Goal: Information Seeking & Learning: Compare options

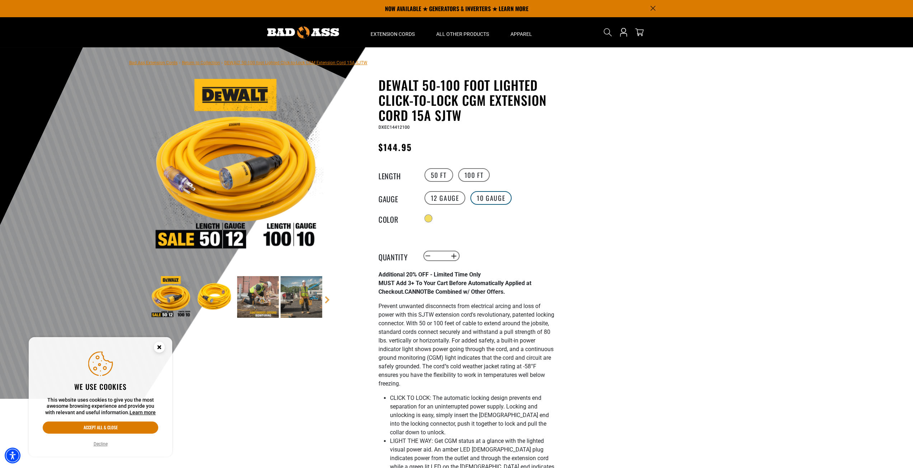
click at [497, 201] on label "10 Gauge" at bounding box center [490, 198] width 41 height 14
click at [451, 197] on label "12 Gauge" at bounding box center [444, 198] width 41 height 14
click at [479, 194] on label "10 Gauge" at bounding box center [490, 198] width 41 height 14
click at [448, 196] on label "12 Gauge" at bounding box center [444, 198] width 41 height 14
click at [454, 195] on label "12 Gauge" at bounding box center [444, 198] width 41 height 14
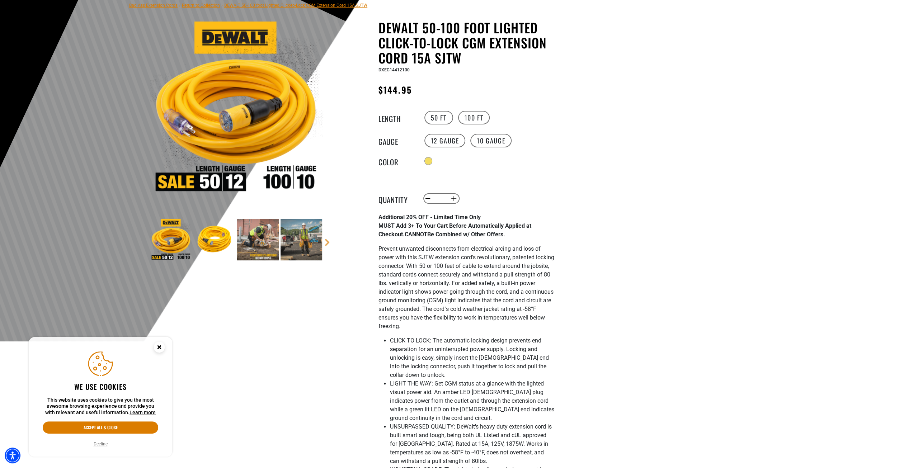
scroll to position [144, 0]
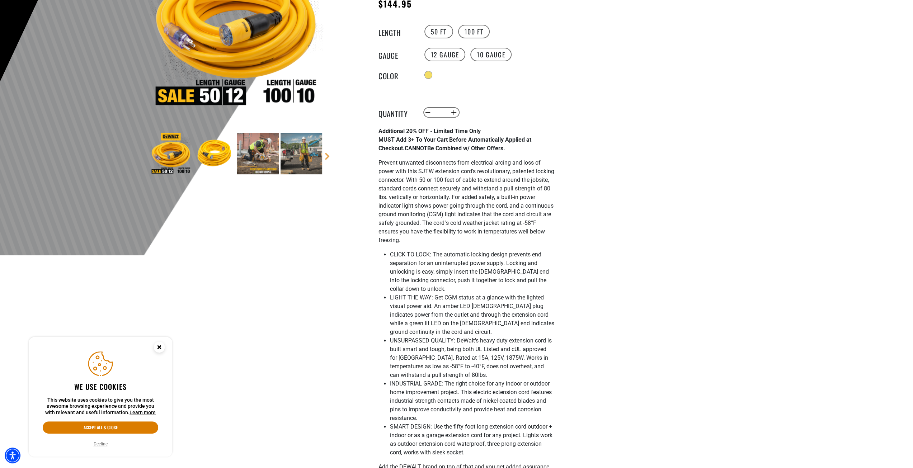
click at [290, 156] on img at bounding box center [302, 154] width 42 height 42
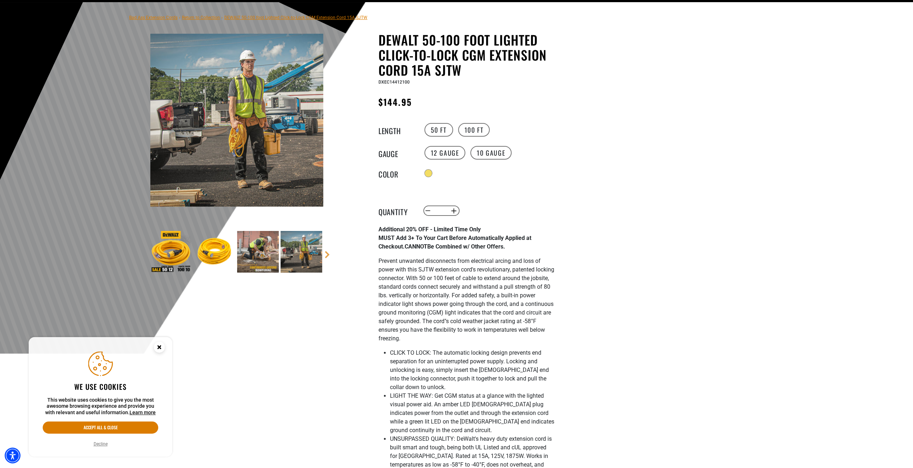
scroll to position [0, 0]
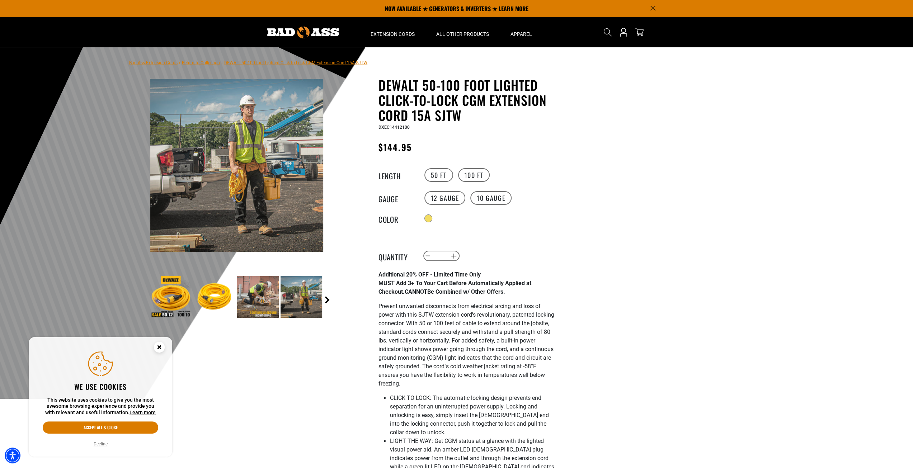
click at [328, 297] on link "Next" at bounding box center [327, 299] width 7 height 7
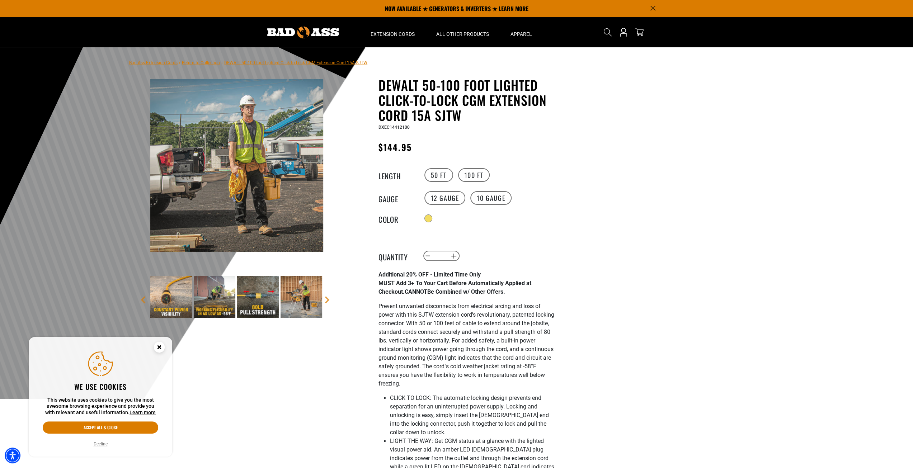
click at [177, 299] on img at bounding box center [171, 297] width 42 height 42
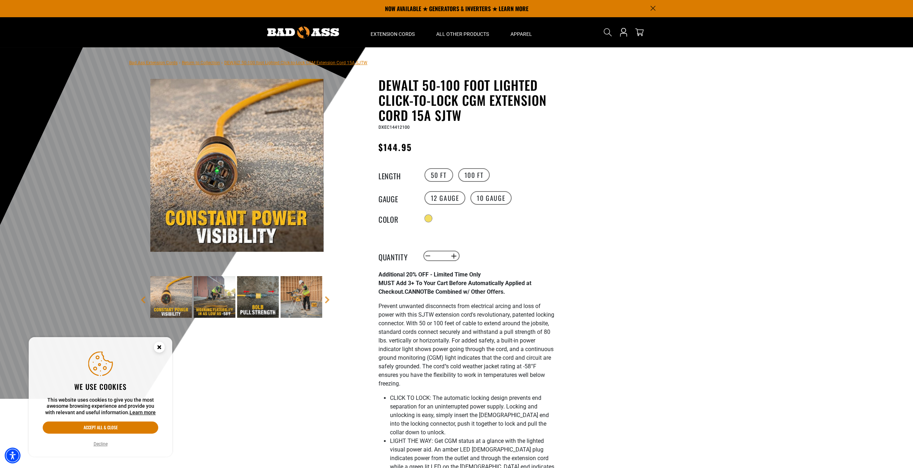
click at [260, 304] on img at bounding box center [258, 297] width 42 height 42
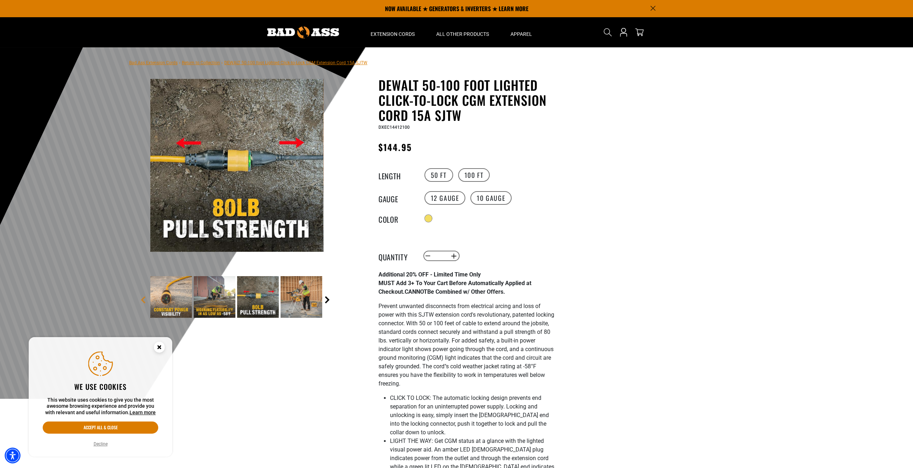
click at [328, 299] on link "Next" at bounding box center [327, 299] width 7 height 7
